Goal: Information Seeking & Learning: Learn about a topic

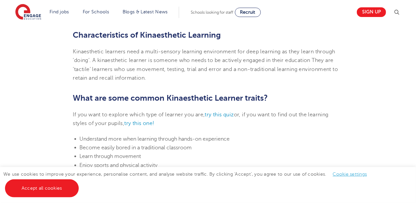
scroll to position [313, 0]
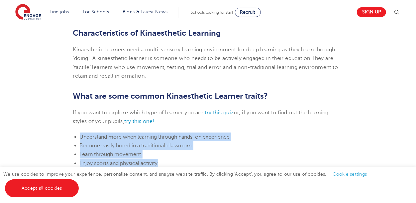
drag, startPoint x: 80, startPoint y: 136, endPoint x: 187, endPoint y: 161, distance: 110.5
click at [187, 161] on ul "Understand more when learning through hands-on experience Become easily bored i…" at bounding box center [208, 180] width 270 height 96
copy ul "Understand more when learning through hands-on experience Become easily bored i…"
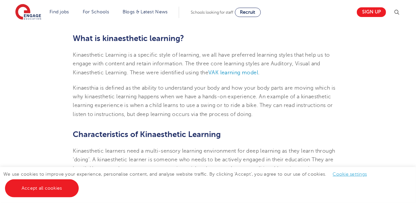
scroll to position [189, 0]
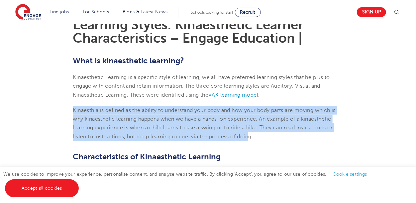
drag, startPoint x: 68, startPoint y: 106, endPoint x: 251, endPoint y: 140, distance: 186.5
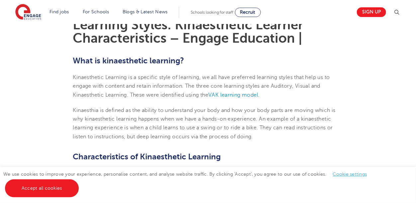
click at [259, 139] on p "Kinaesthia is defined as the ability to understand your body and how your body …" at bounding box center [208, 123] width 270 height 35
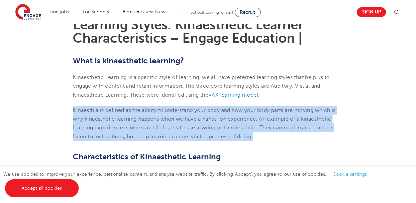
drag, startPoint x: 259, startPoint y: 139, endPoint x: 57, endPoint y: 109, distance: 204.2
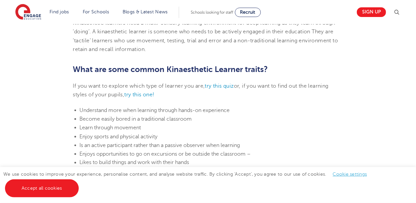
click at [329, 131] on li "Learn through movement" at bounding box center [212, 127] width 264 height 9
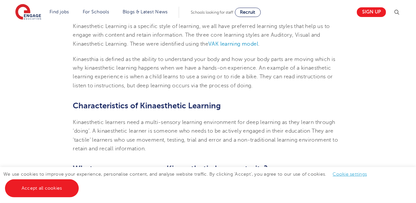
scroll to position [0, 0]
